Goal: Task Accomplishment & Management: Use online tool/utility

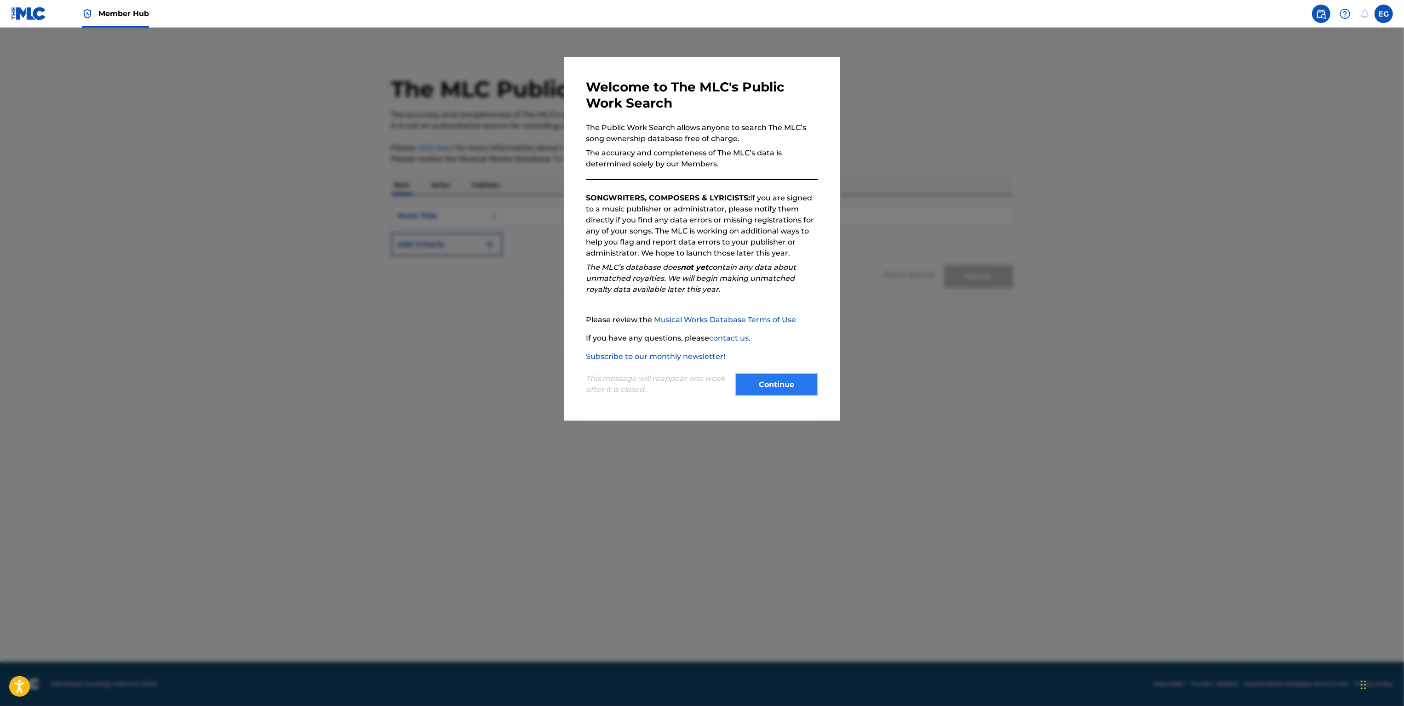
click at [781, 396] on button "Continue" at bounding box center [776, 384] width 83 height 23
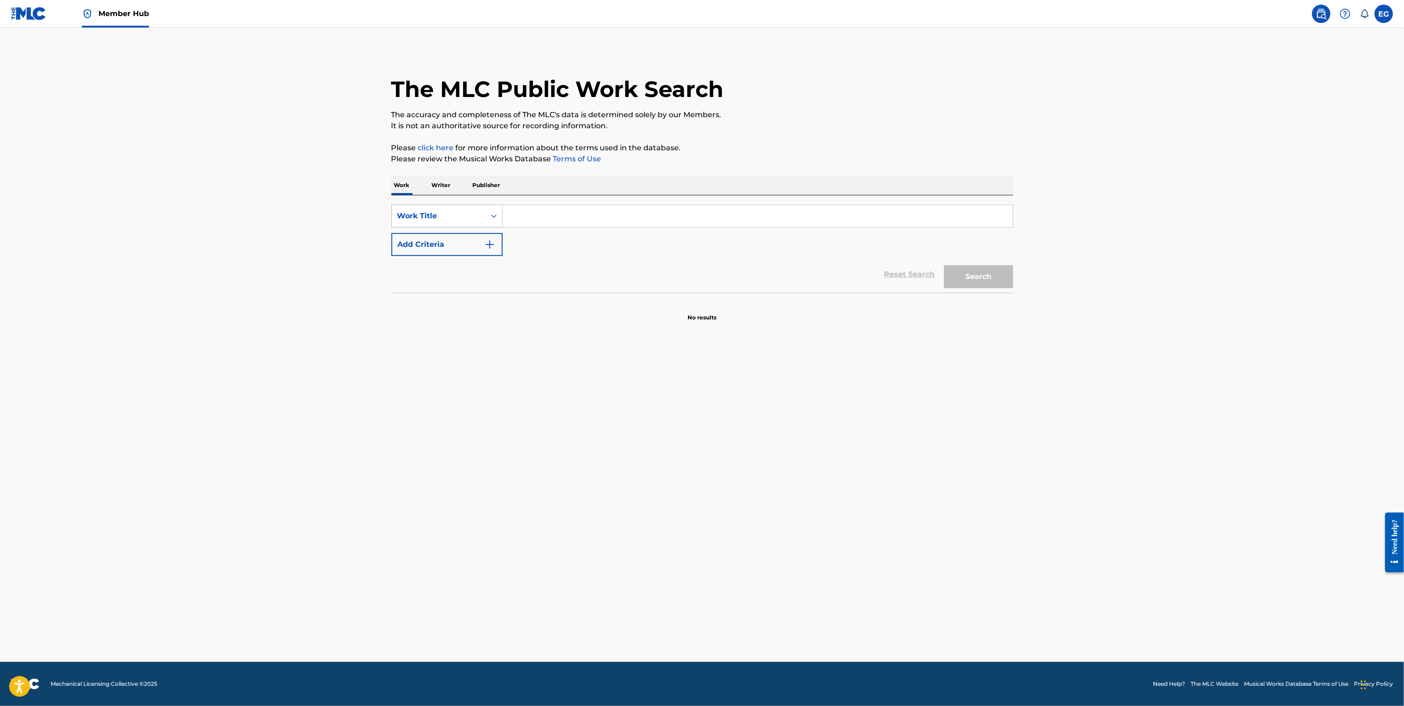
click at [458, 216] on div "Work Title" at bounding box center [438, 216] width 83 height 11
click at [557, 173] on div "The MLC Public Work Search The accuracy and completeness of The MLC's data is d…" at bounding box center [702, 186] width 644 height 271
click at [23, 19] on img at bounding box center [28, 13] width 35 height 13
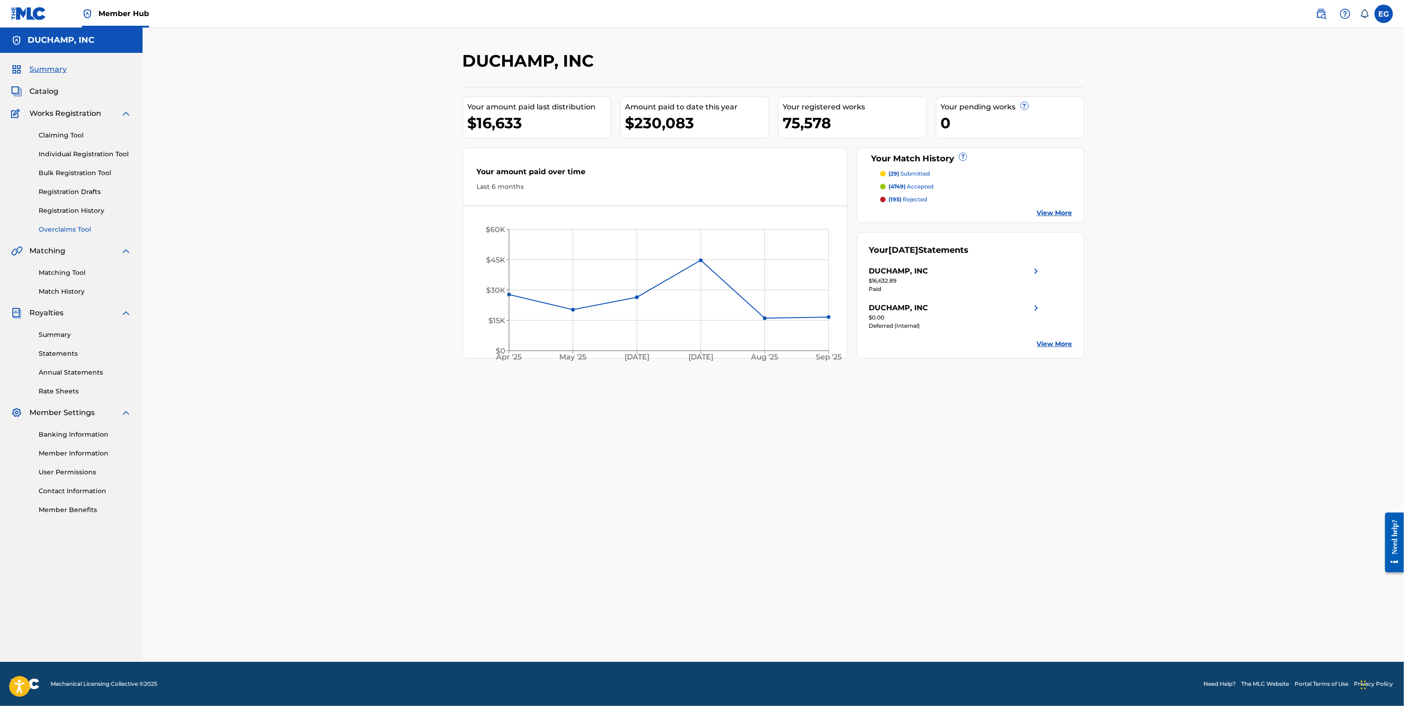
click at [69, 228] on link "Overclaims Tool" at bounding box center [85, 230] width 93 height 10
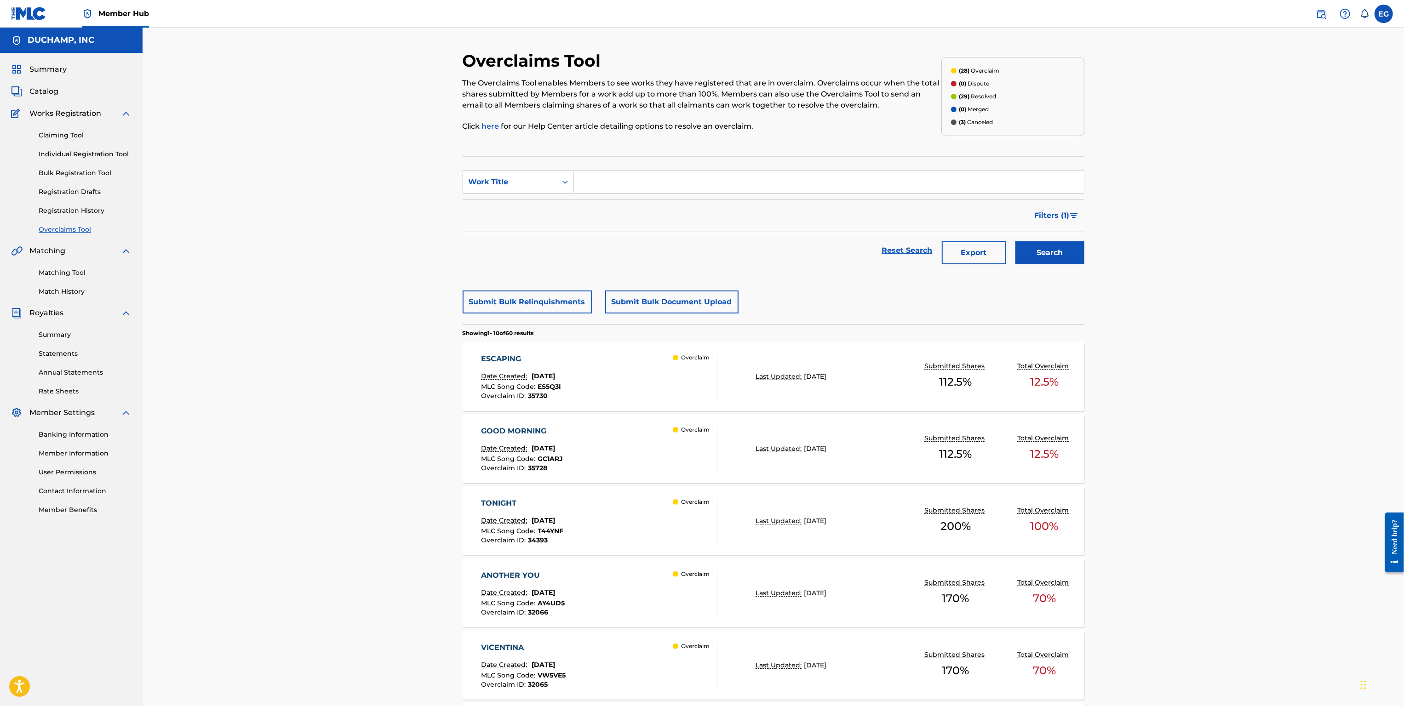
click at [611, 376] on div "ESCAPING Date Created: [DATE] MLC Song Code : ES5Q3I Overclaim ID : 35730 Overc…" at bounding box center [599, 377] width 236 height 46
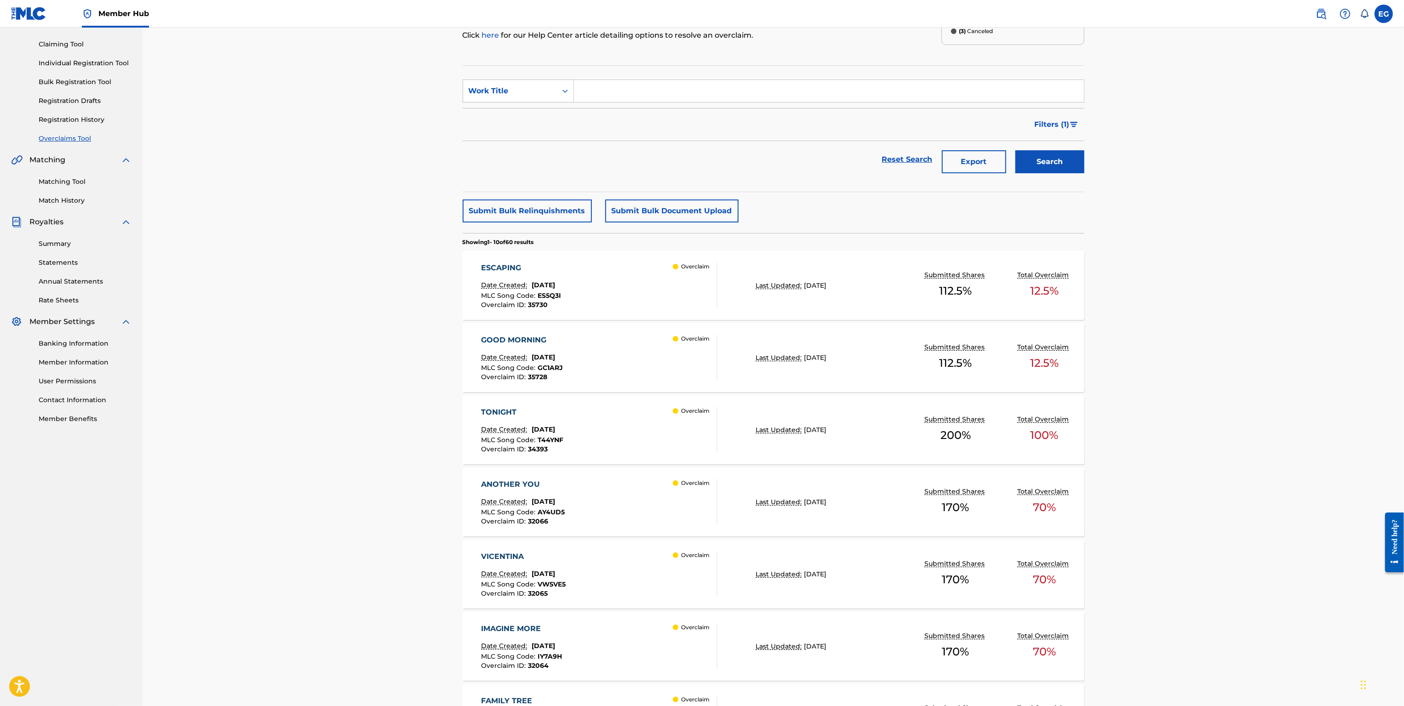
scroll to position [445, 0]
